Goal: Transaction & Acquisition: Purchase product/service

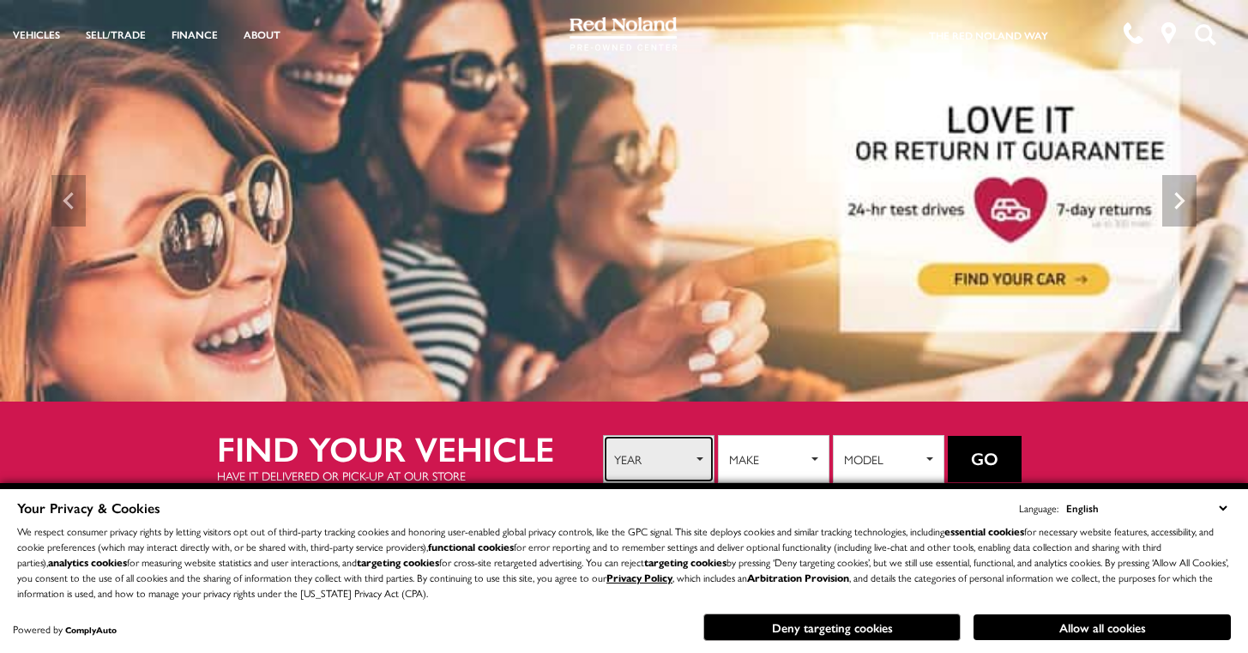
click at [641, 462] on span "Year" at bounding box center [653, 459] width 78 height 26
click at [772, 474] on button "Make" at bounding box center [774, 459] width 112 height 48
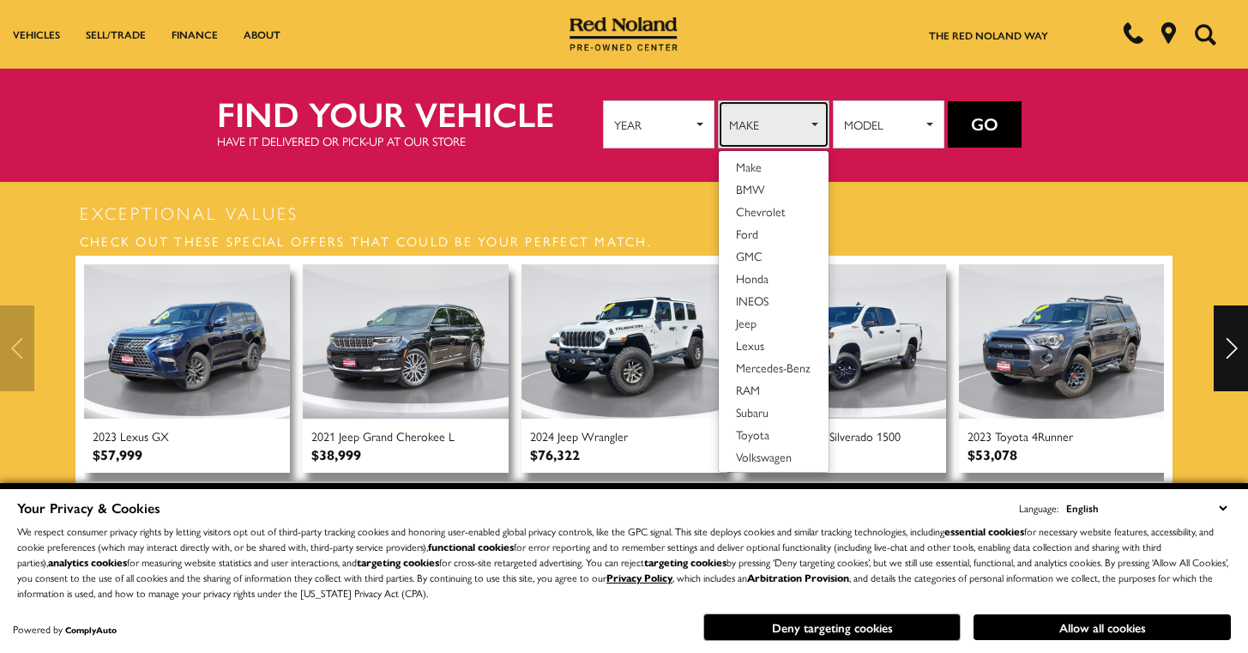
scroll to position [486, 0]
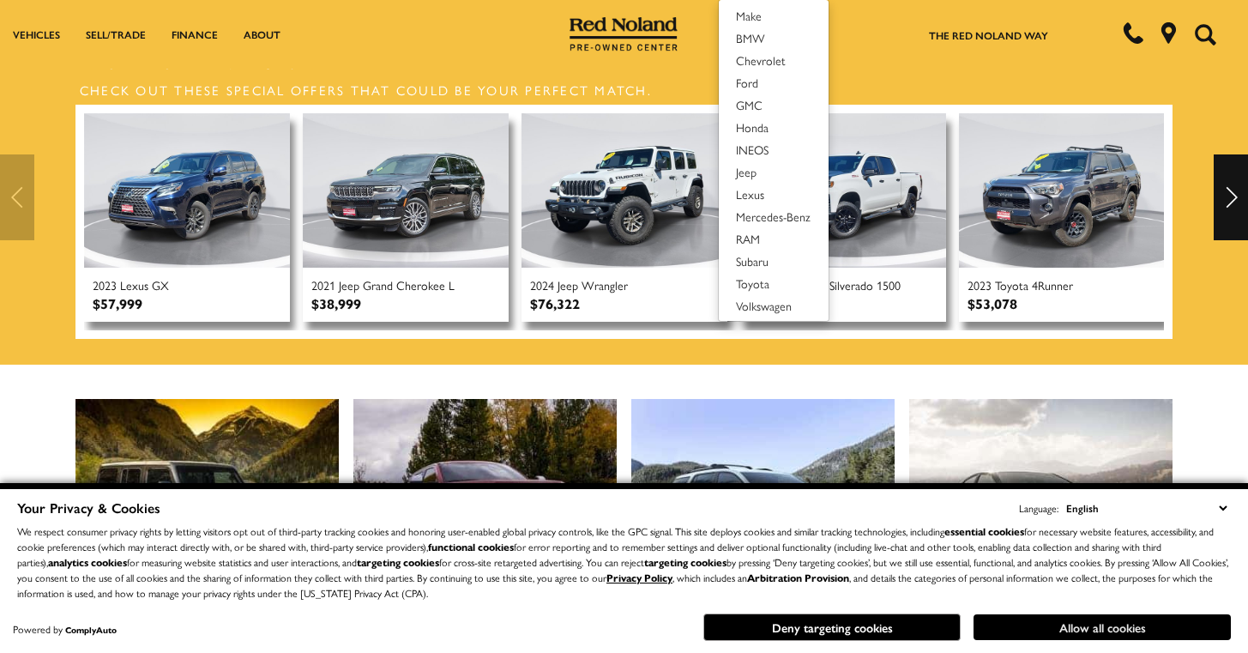
click at [1055, 635] on button "Allow all cookies" at bounding box center [1102, 627] width 257 height 26
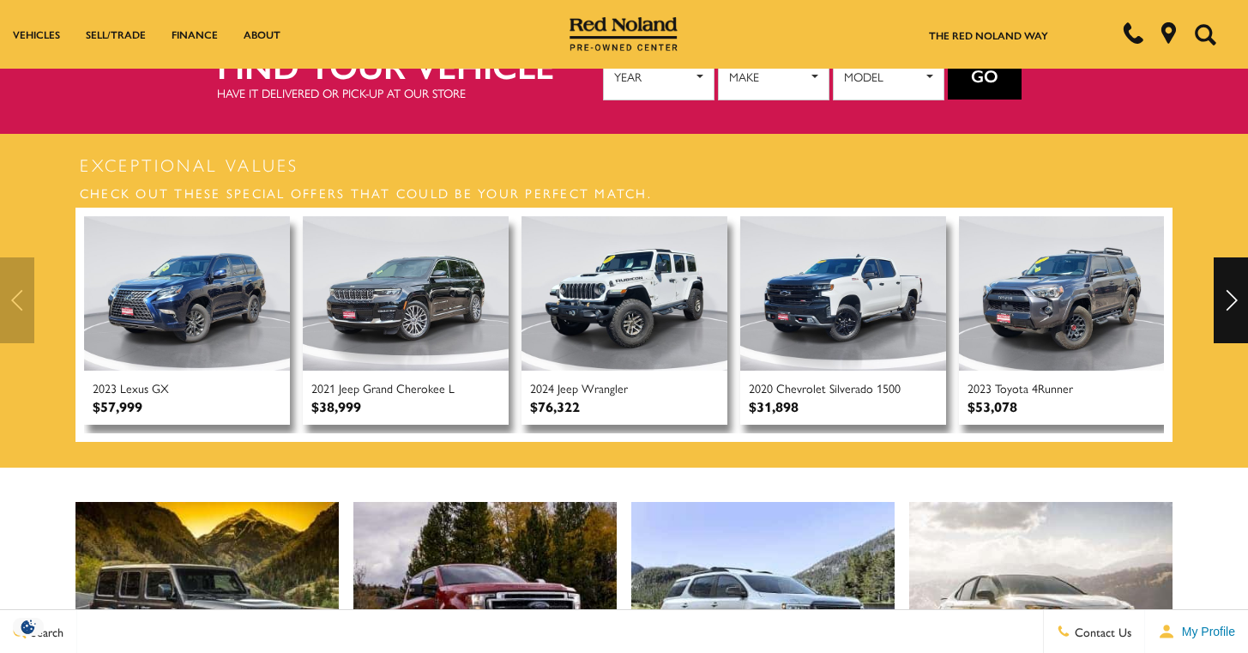
scroll to position [63, 0]
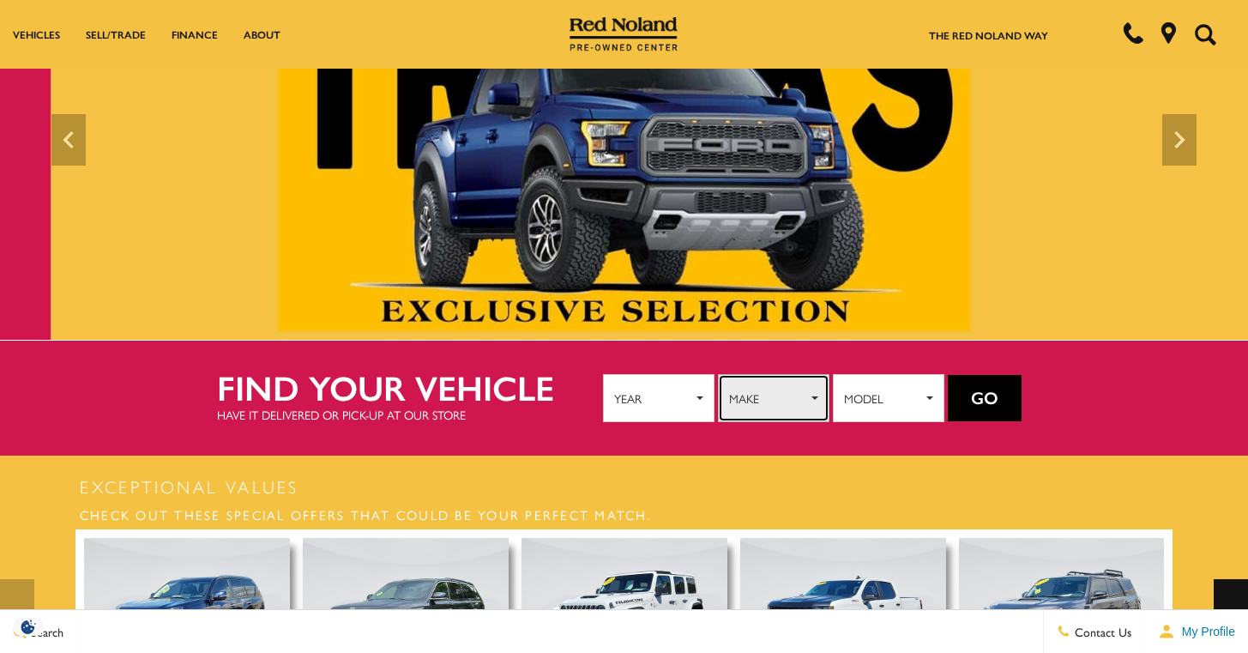
click at [769, 393] on span "Make" at bounding box center [768, 398] width 78 height 26
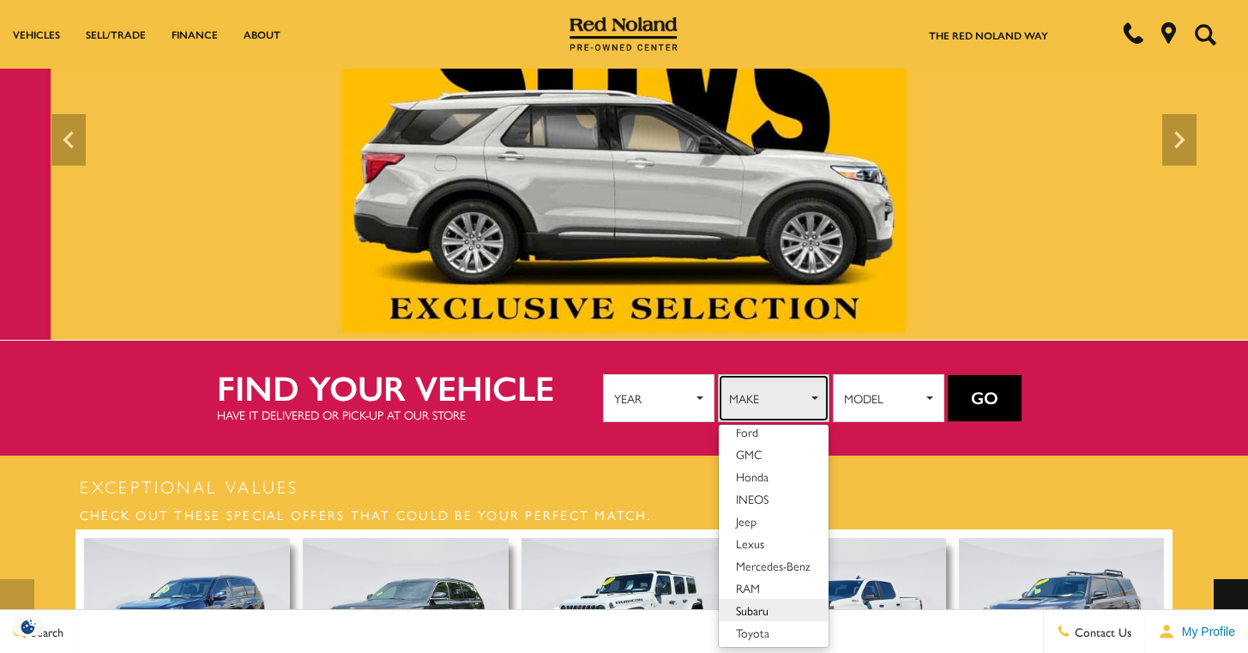
scroll to position [99, 0]
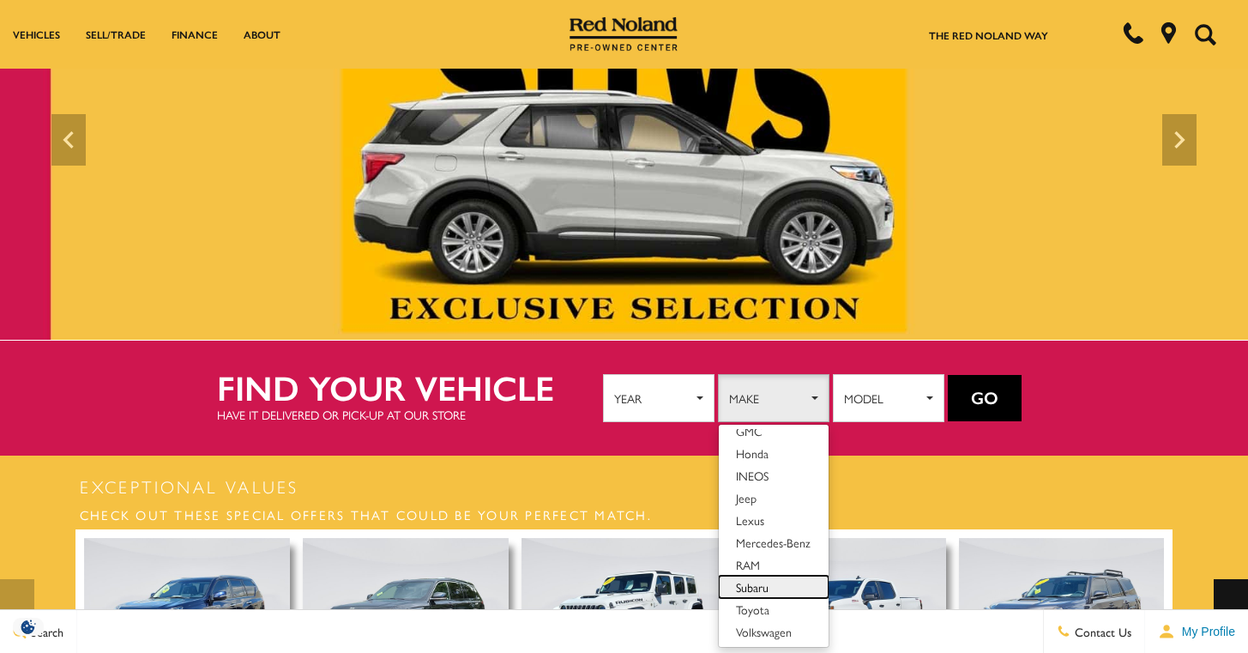
click at [769, 585] on link "Subaru" at bounding box center [774, 587] width 110 height 22
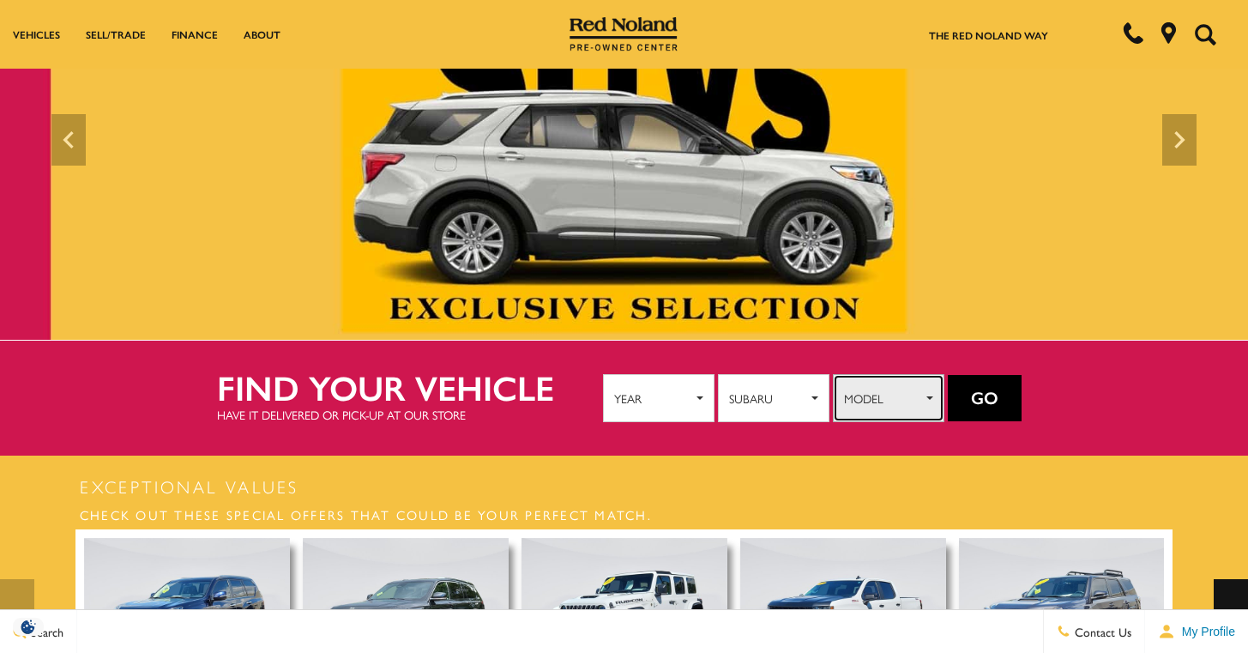
click at [896, 409] on button "Model" at bounding box center [889, 398] width 112 height 48
click at [880, 454] on span "Outback" at bounding box center [871, 462] width 41 height 17
click at [987, 392] on button "Go" at bounding box center [985, 398] width 74 height 46
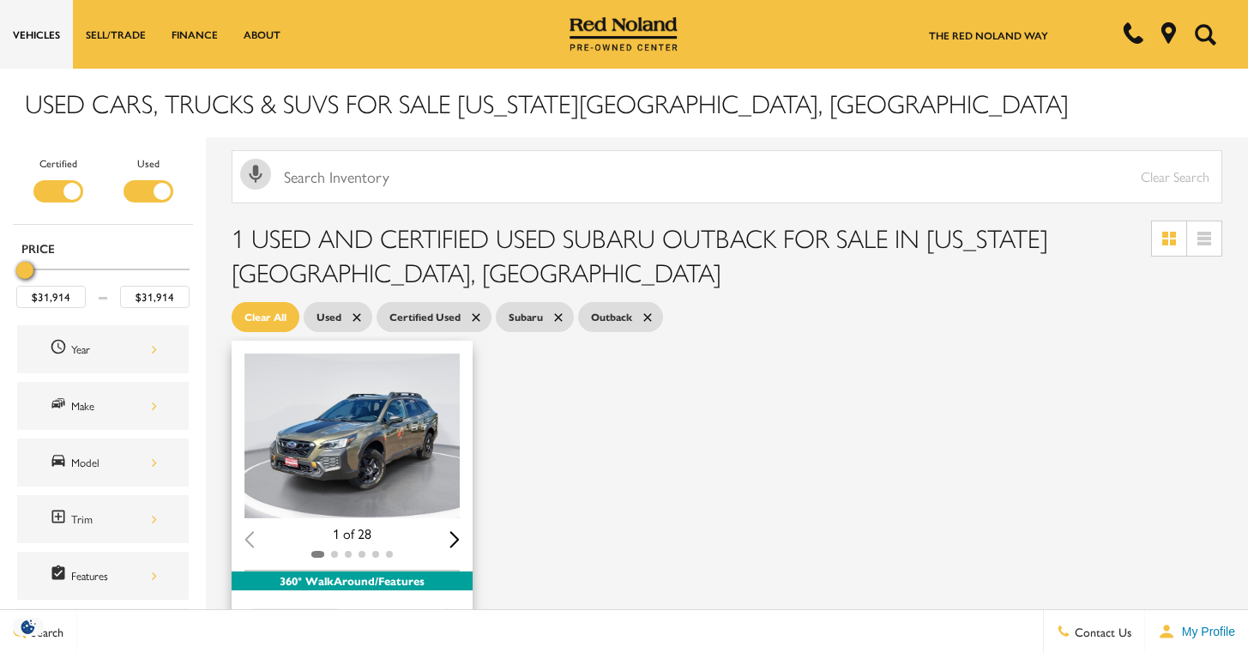
click at [370, 641] on span "Used 2024" at bounding box center [345, 649] width 202 height 17
